Goal: Answer question/provide support: Share knowledge or assist other users

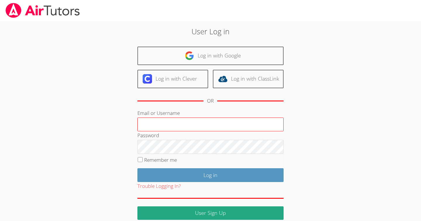
click at [198, 122] on input "Email or Username" at bounding box center [211, 124] width 146 height 14
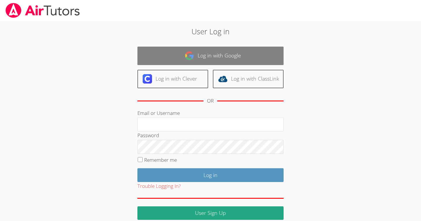
click at [208, 56] on link "Log in with Google" at bounding box center [211, 56] width 146 height 18
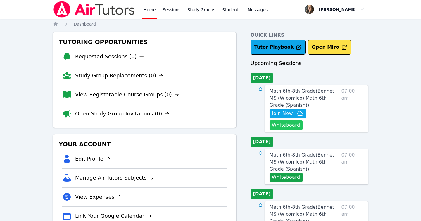
click at [303, 120] on button "Whiteboard" at bounding box center [286, 124] width 33 height 9
click at [278, 112] on span "Join Now" at bounding box center [282, 113] width 21 height 7
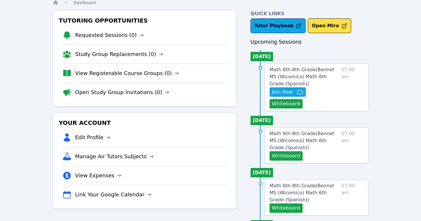
scroll to position [22, 0]
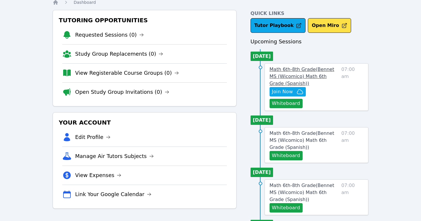
click at [303, 71] on span "Math 6th-8th Grade ( Bennet MS (Wicomico) Math 6th Grade (Spanish) )" at bounding box center [302, 76] width 65 height 20
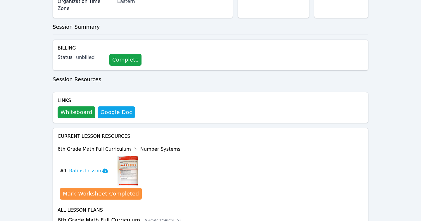
scroll to position [170, 0]
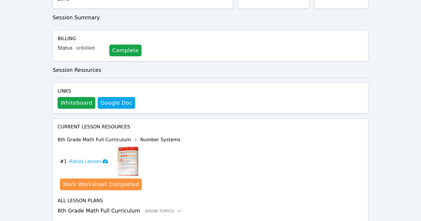
click at [125, 147] on img at bounding box center [128, 161] width 21 height 29
click at [87, 158] on h3 "Ratios Lesson" at bounding box center [88, 161] width 39 height 7
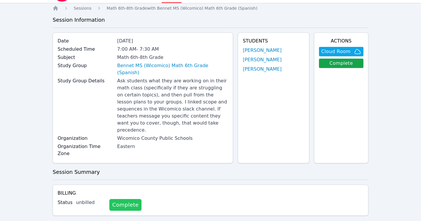
scroll to position [0, 0]
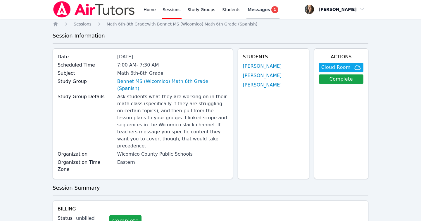
click at [253, 12] on span "Messages" at bounding box center [259, 10] width 23 height 6
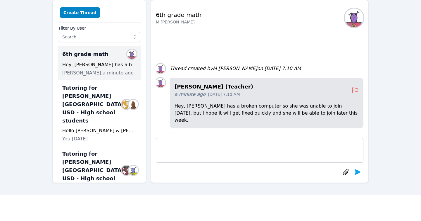
scroll to position [34, 0]
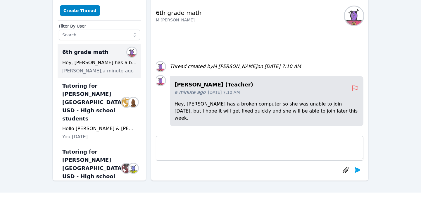
click at [199, 145] on textarea at bounding box center [260, 148] width 208 height 25
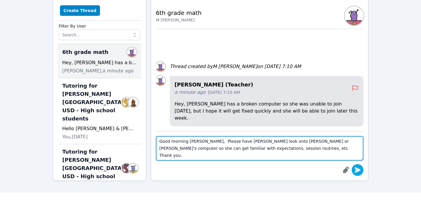
type textarea "Good morning Ms. Pellegrin, Please have Yaretzi look onto Kebin or Enrique's co…"
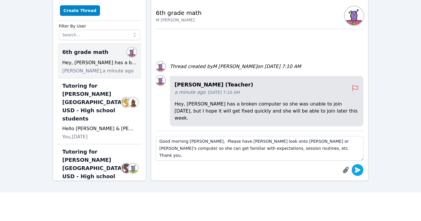
click at [358, 169] on icon "submit" at bounding box center [358, 170] width 6 height 6
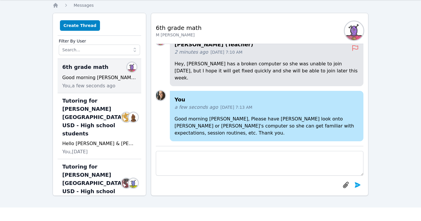
scroll to position [0, 0]
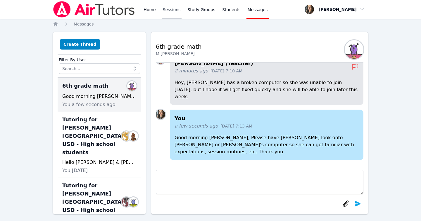
click at [178, 8] on link "Sessions" at bounding box center [172, 9] width 20 height 19
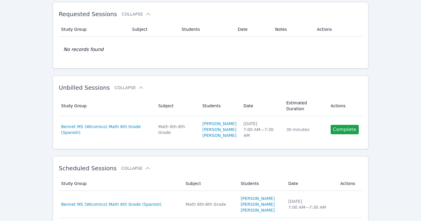
scroll to position [31, 0]
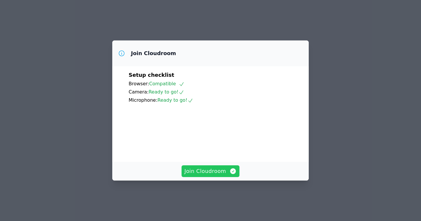
click at [202, 175] on span "Join Cloudroom" at bounding box center [211, 171] width 52 height 8
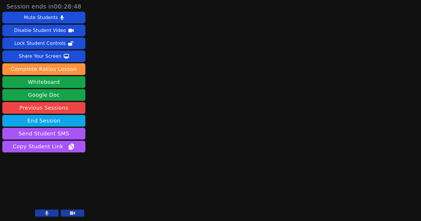
click at [45, 214] on icon at bounding box center [47, 212] width 4 height 5
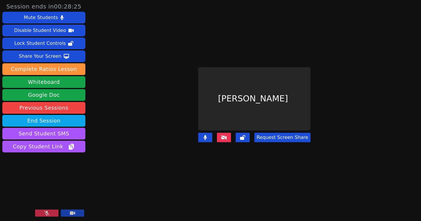
click at [44, 213] on icon at bounding box center [47, 212] width 6 height 5
click at [225, 135] on icon at bounding box center [224, 137] width 6 height 5
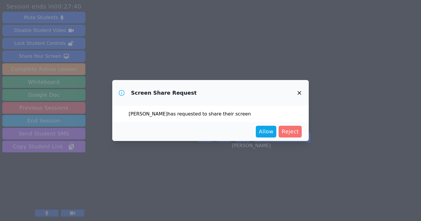
click at [288, 131] on span "Reject" at bounding box center [290, 131] width 17 height 8
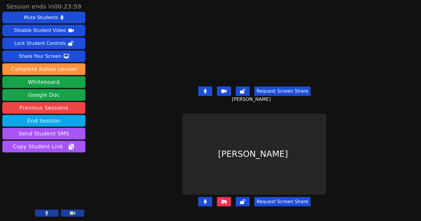
click at [227, 202] on icon at bounding box center [224, 201] width 6 height 5
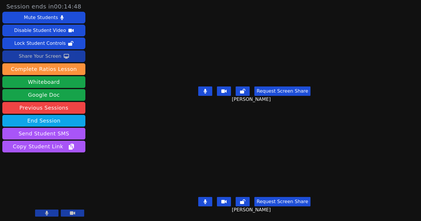
click at [52, 54] on div "Share Your Screen" at bounding box center [40, 55] width 43 height 9
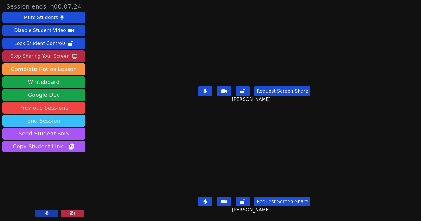
click at [53, 121] on button "End Session" at bounding box center [43, 121] width 83 height 12
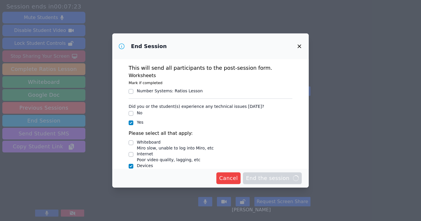
drag, startPoint x: 196, startPoint y: 134, endPoint x: 203, endPoint y: 136, distance: 7.7
click at [203, 183] on textarea "Yaretzi did not have a working computer and looked on with another student to l…" at bounding box center [215, 192] width 154 height 18
click at [144, 183] on textarea "Yaretzi did not have a working computer and looked on with another student to l…" at bounding box center [215, 192] width 154 height 18
drag, startPoint x: 142, startPoint y: 127, endPoint x: 202, endPoint y: 136, distance: 61.5
click at [202, 183] on textarea "Yaretzi did not have a working computer and looked on with another student to l…" at bounding box center [215, 192] width 154 height 18
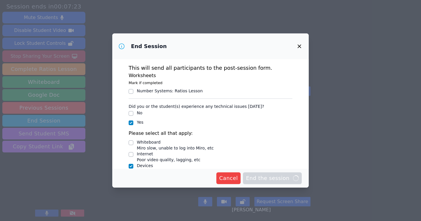
click at [364, 189] on div "End Session This will send all participants to the post-session form. Worksheet…" at bounding box center [210, 110] width 421 height 221
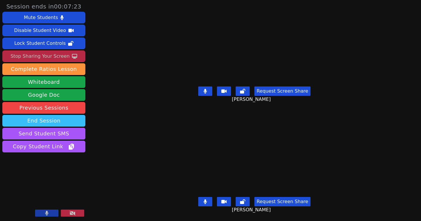
click at [51, 119] on button "End Session" at bounding box center [43, 121] width 83 height 12
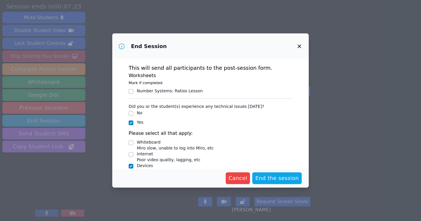
type textarea "Yaretzi did not have a working computer and looked on with another student to l…"
click at [267, 178] on span "End the session" at bounding box center [277, 178] width 44 height 8
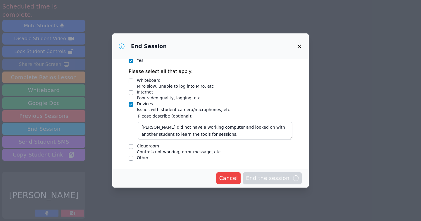
scroll to position [62, 0]
